Goal: Register for event/course

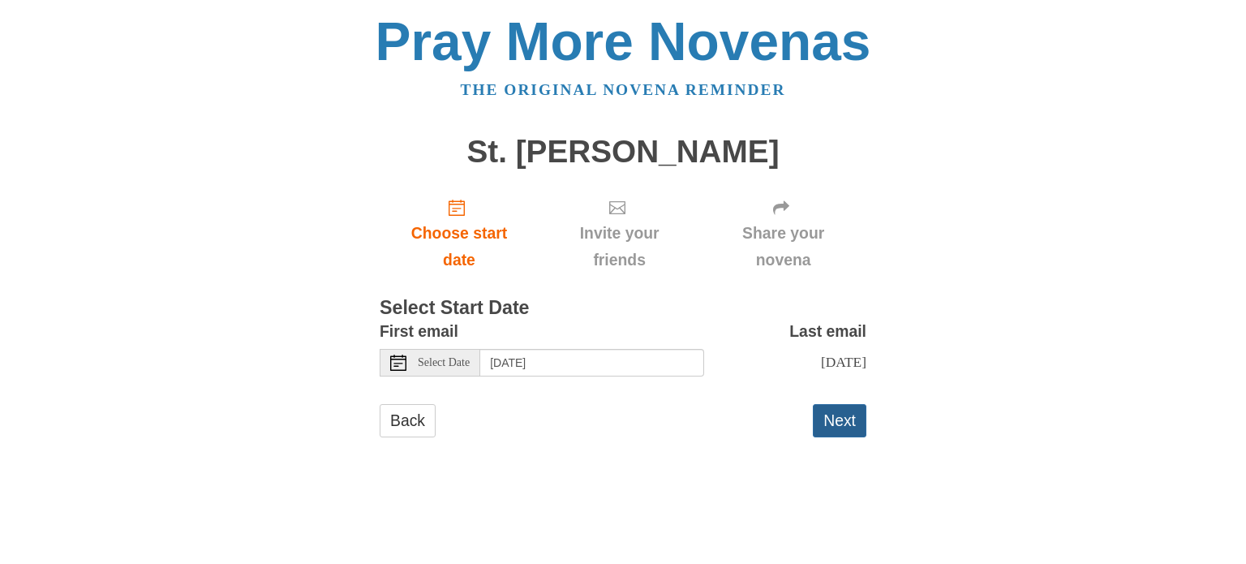
click at [824, 414] on button "Next" at bounding box center [840, 420] width 54 height 33
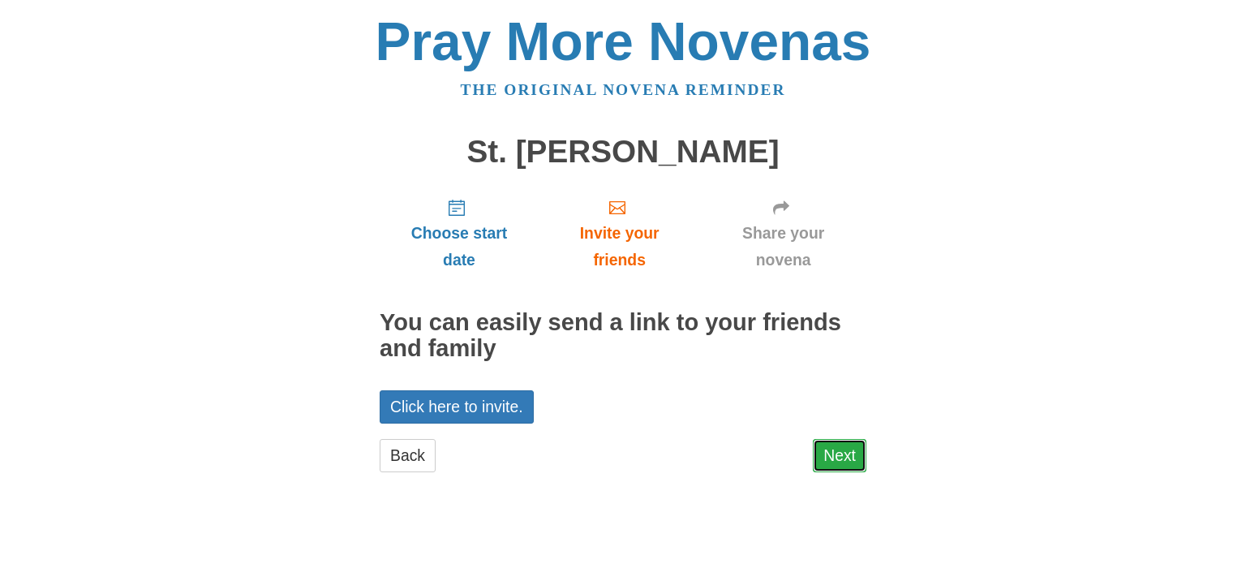
click at [826, 455] on link "Next" at bounding box center [840, 455] width 54 height 33
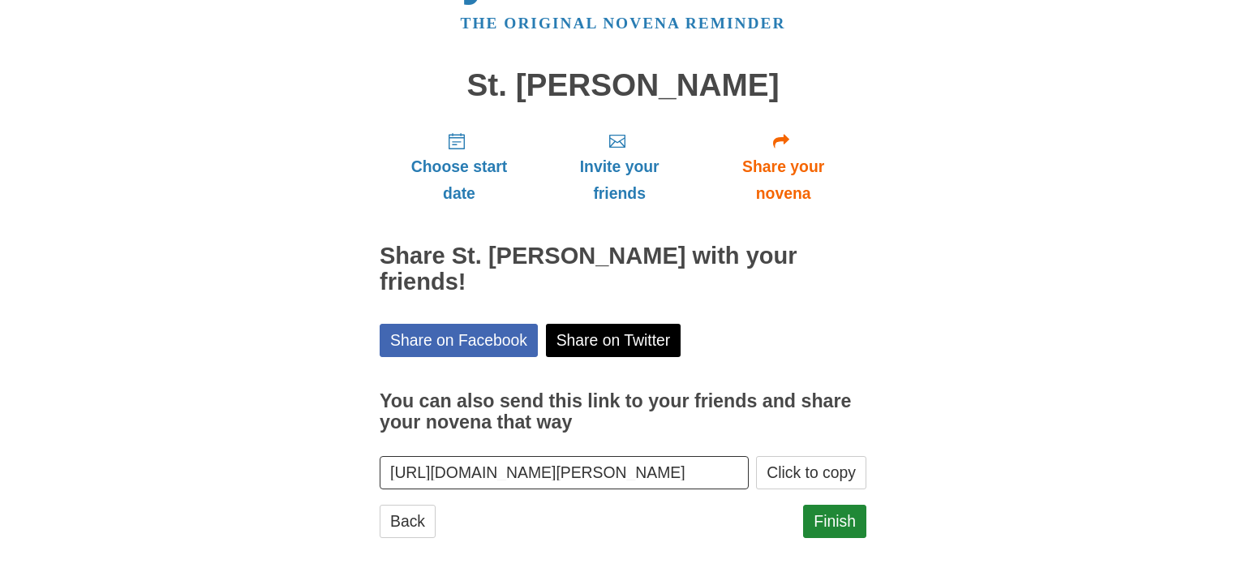
scroll to position [87, 0]
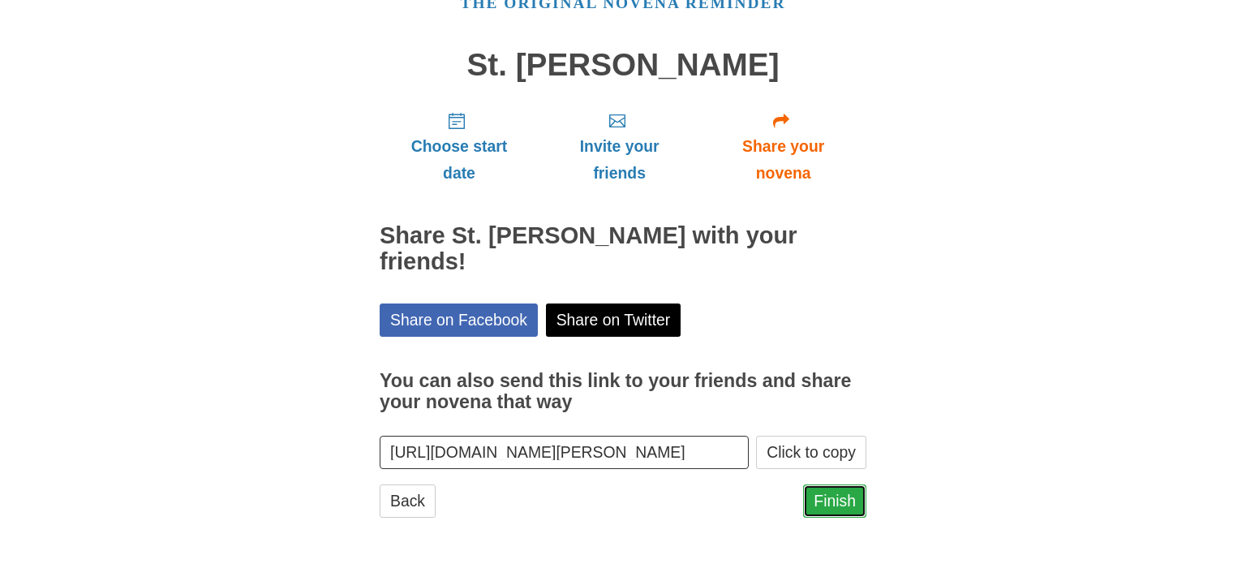
click at [815, 503] on link "Finish" at bounding box center [834, 500] width 63 height 33
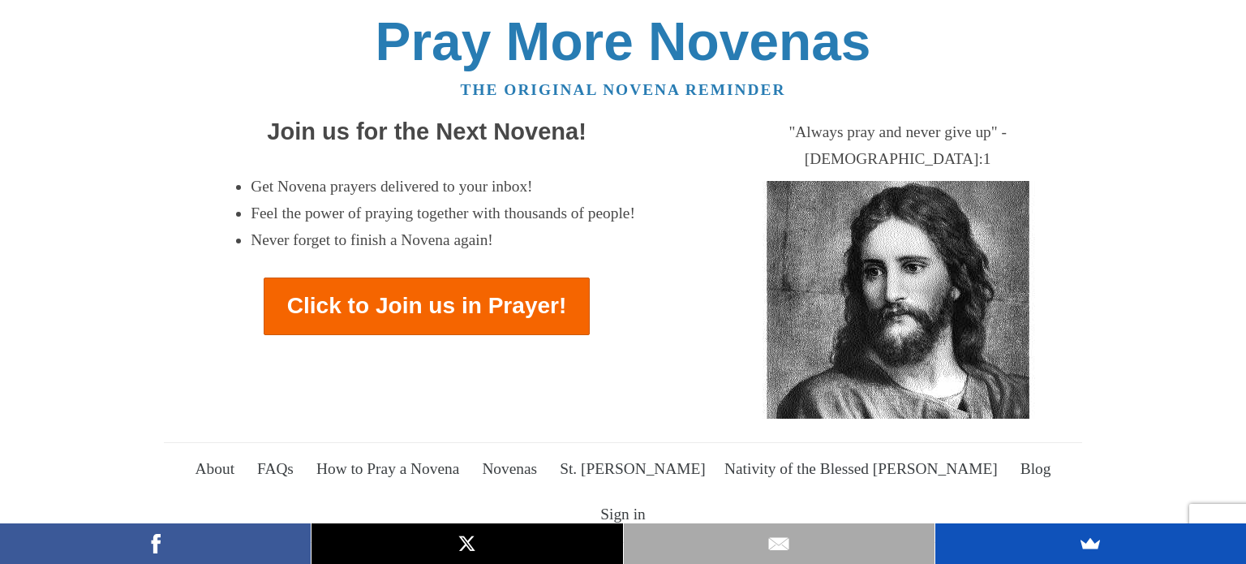
scroll to position [1923, 0]
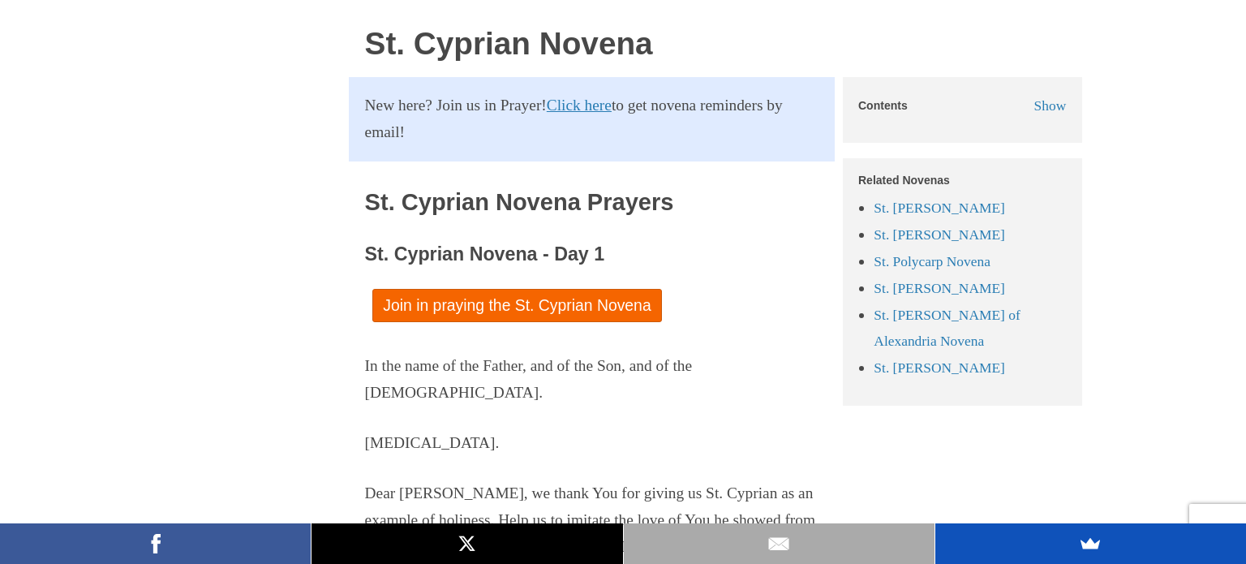
scroll to position [532, 0]
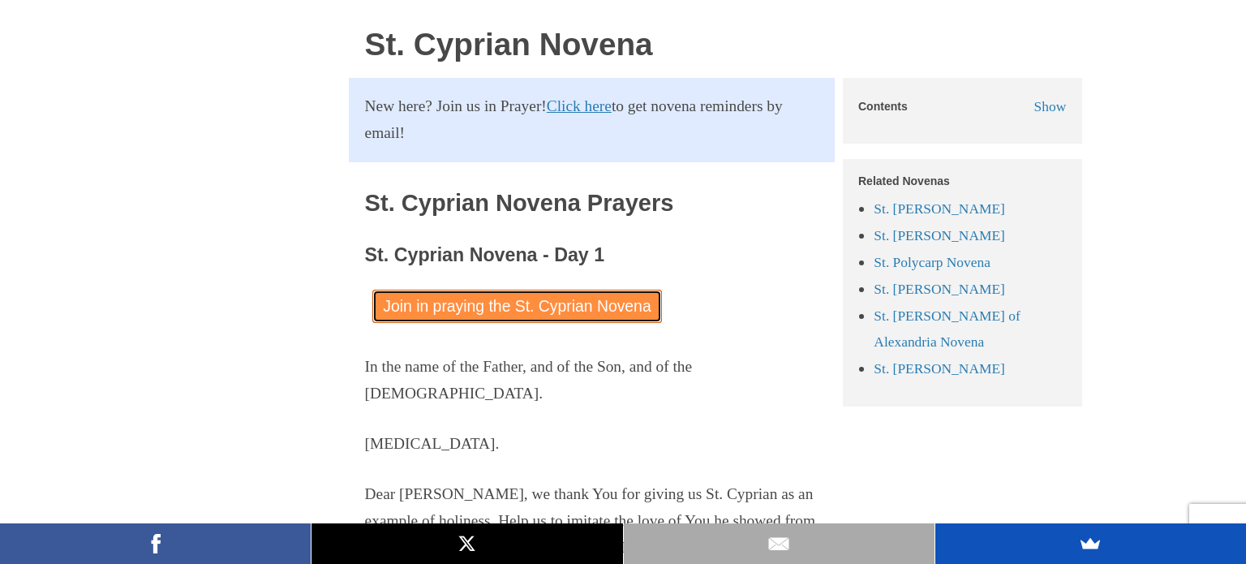
click at [485, 290] on link "Join in praying the St. Cyprian Novena" at bounding box center [516, 306] width 289 height 33
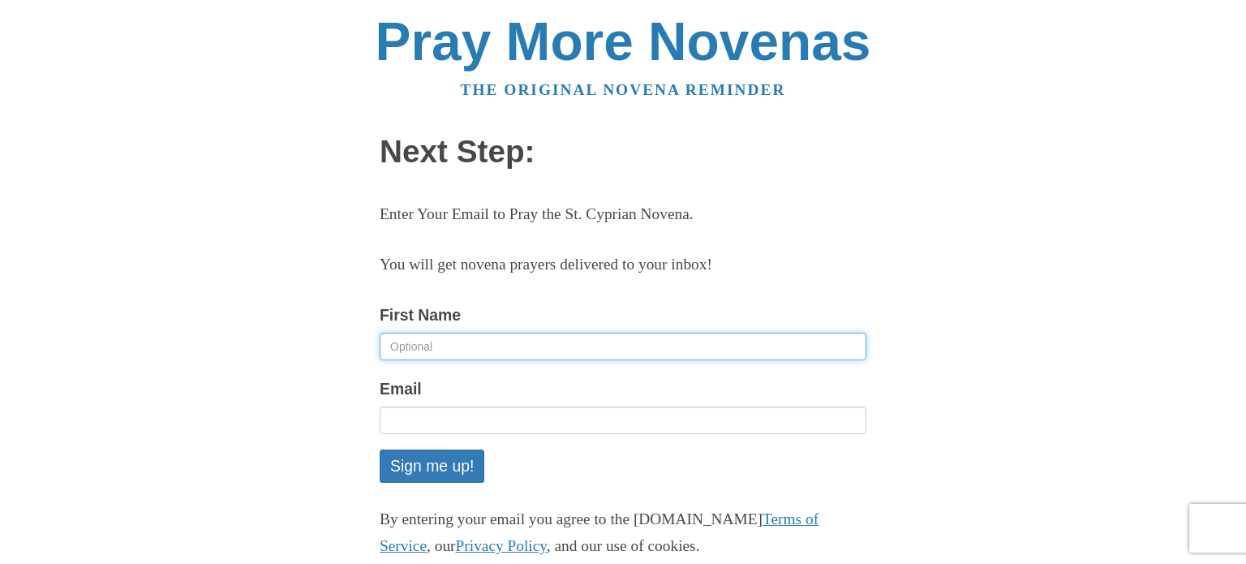
click at [400, 338] on input "First Name" at bounding box center [623, 347] width 487 height 28
type input "[PERSON_NAME]"
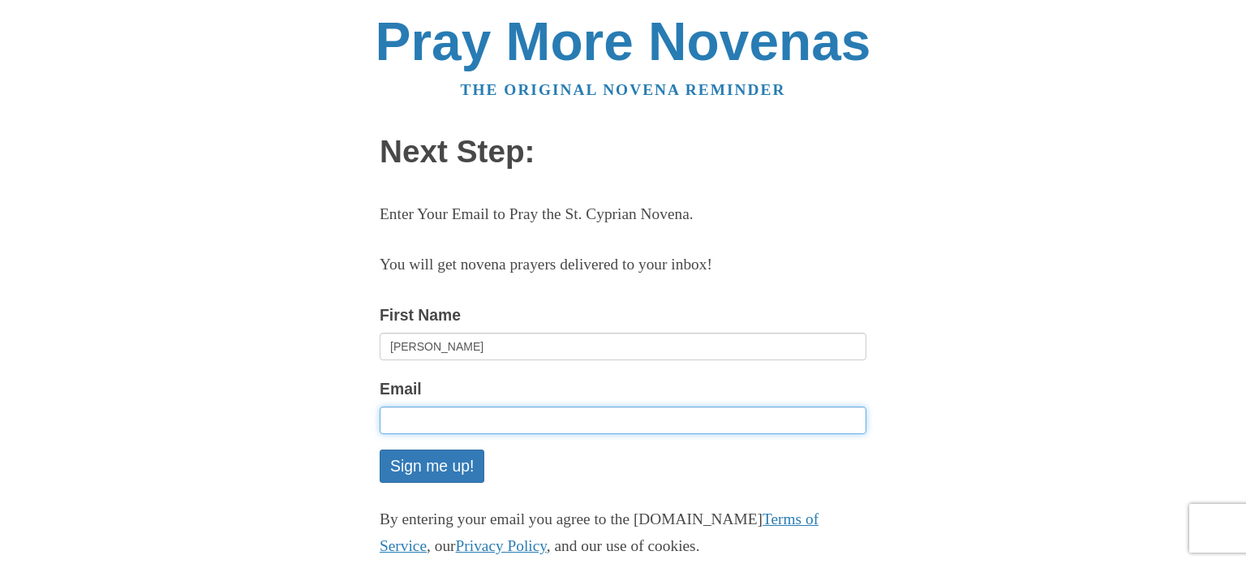
type input "sheilagunnreid@gmail.com"
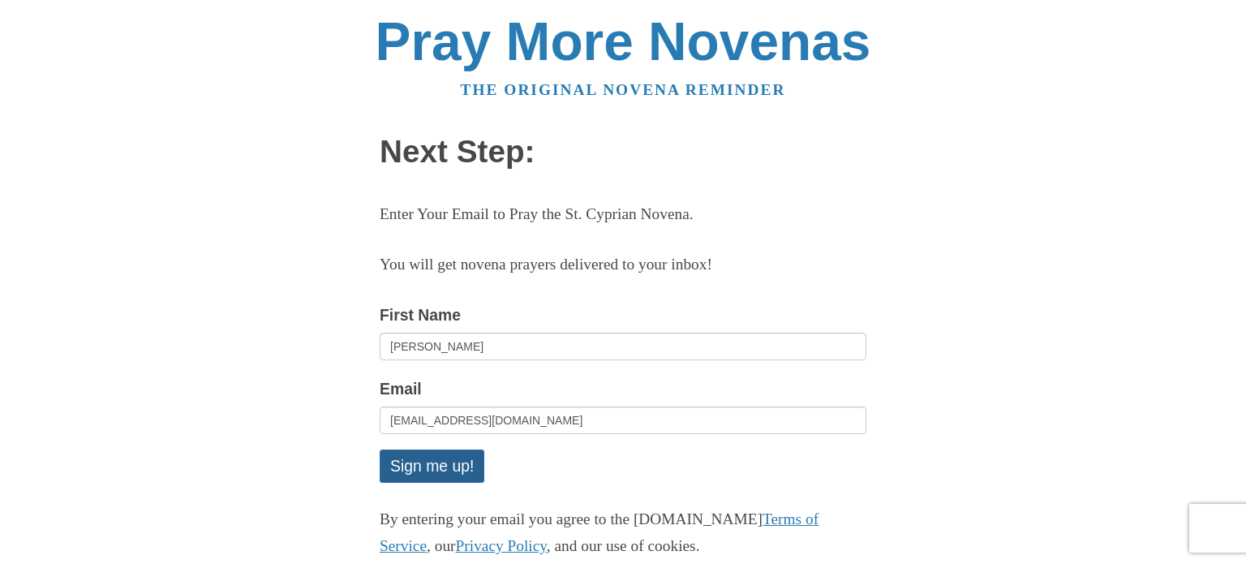
click at [437, 464] on button "Sign me up!" at bounding box center [432, 466] width 105 height 33
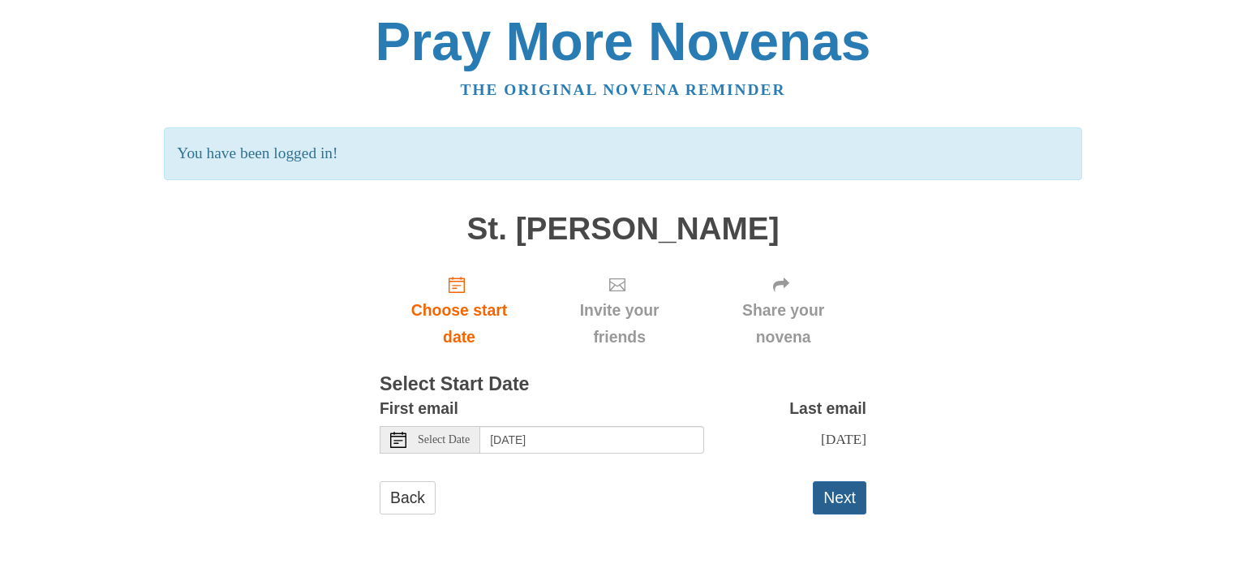
click at [839, 497] on button "Next" at bounding box center [840, 497] width 54 height 33
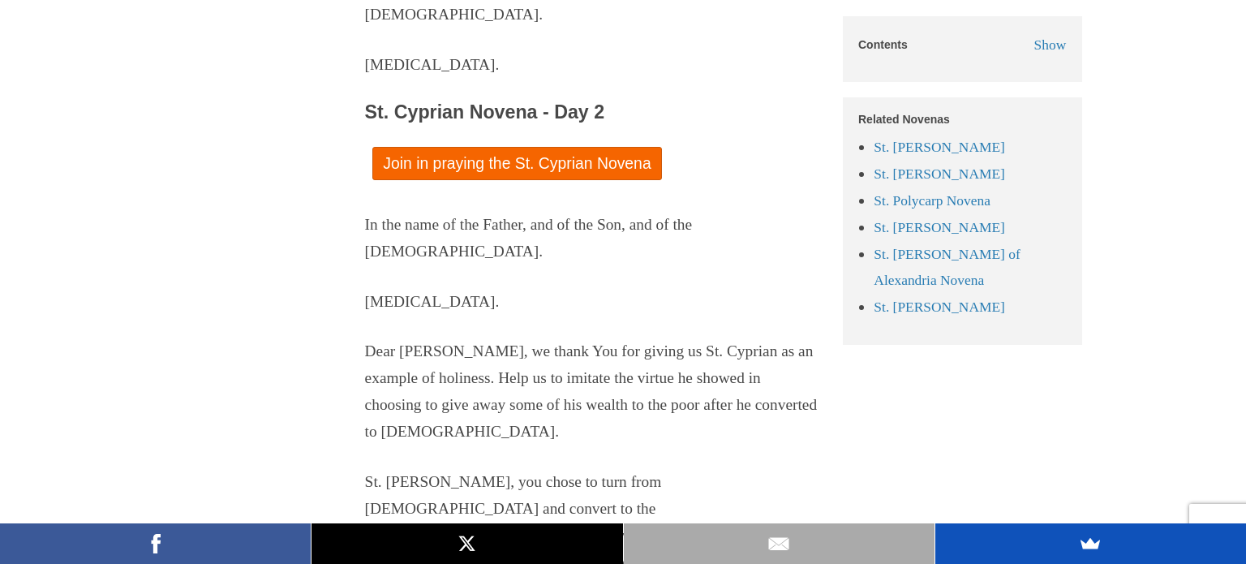
scroll to position [1051, 0]
